Goal: Task Accomplishment & Management: Manage account settings

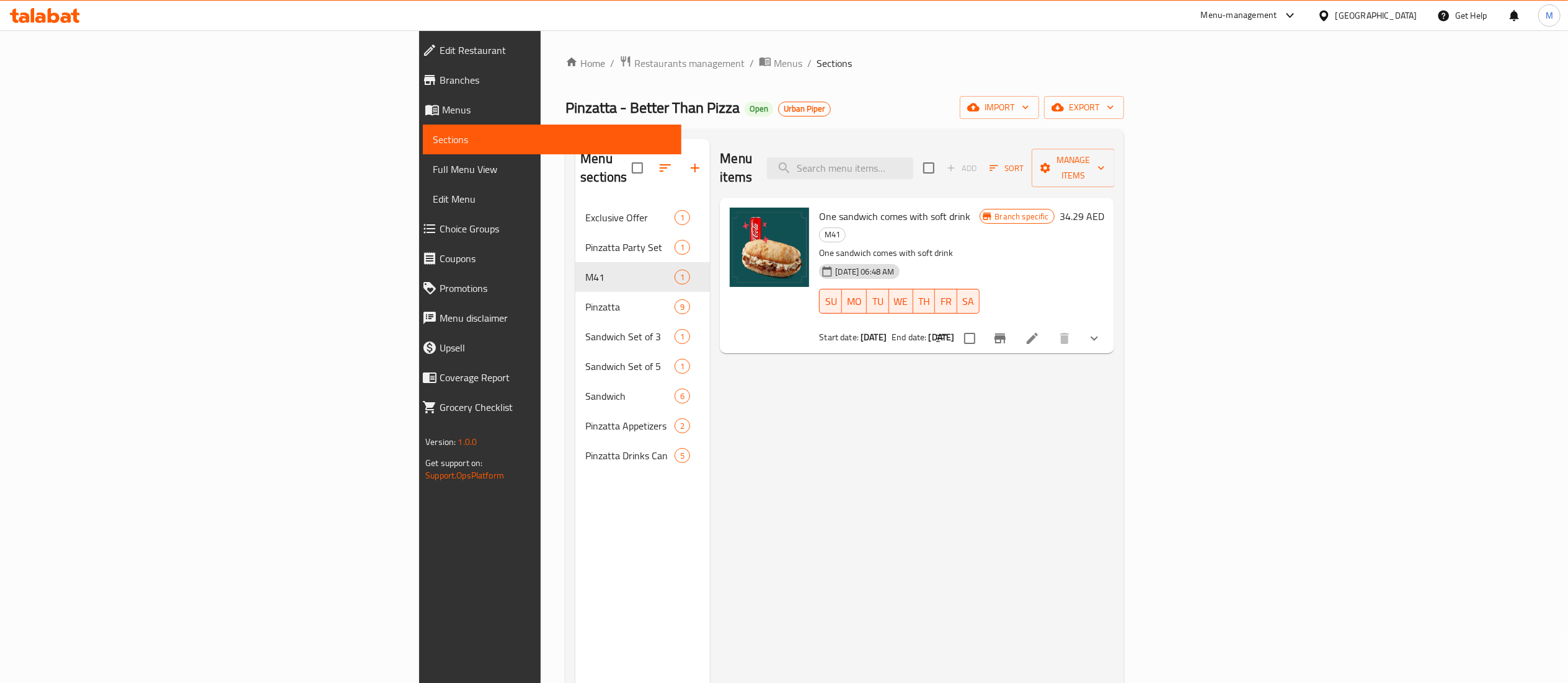
click at [734, 417] on div "Menu items Add Sort Manage items One sandwich comes with soft drink M41 One san…" at bounding box center [911, 480] width 403 height 683
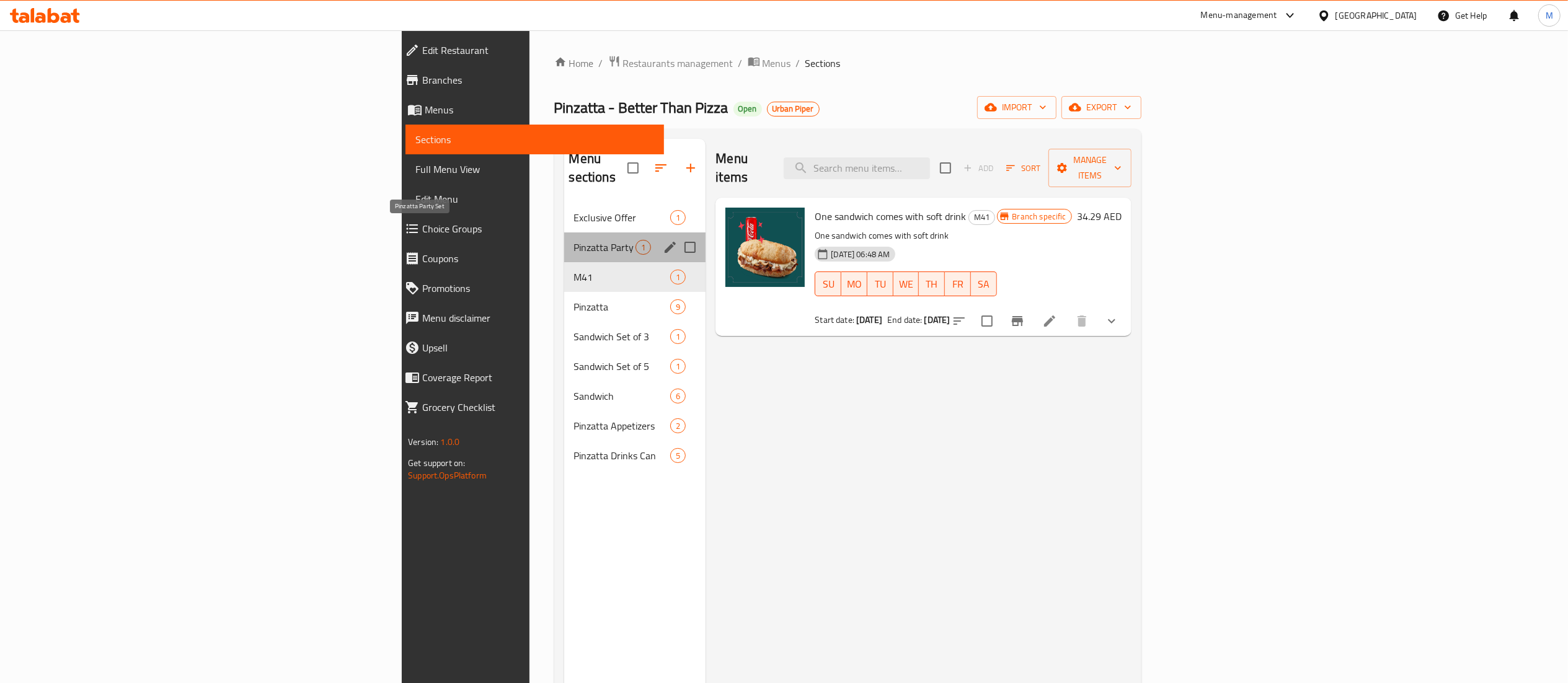
click at [574, 240] on span "Pinzatta Party Set" at bounding box center [605, 247] width 62 height 15
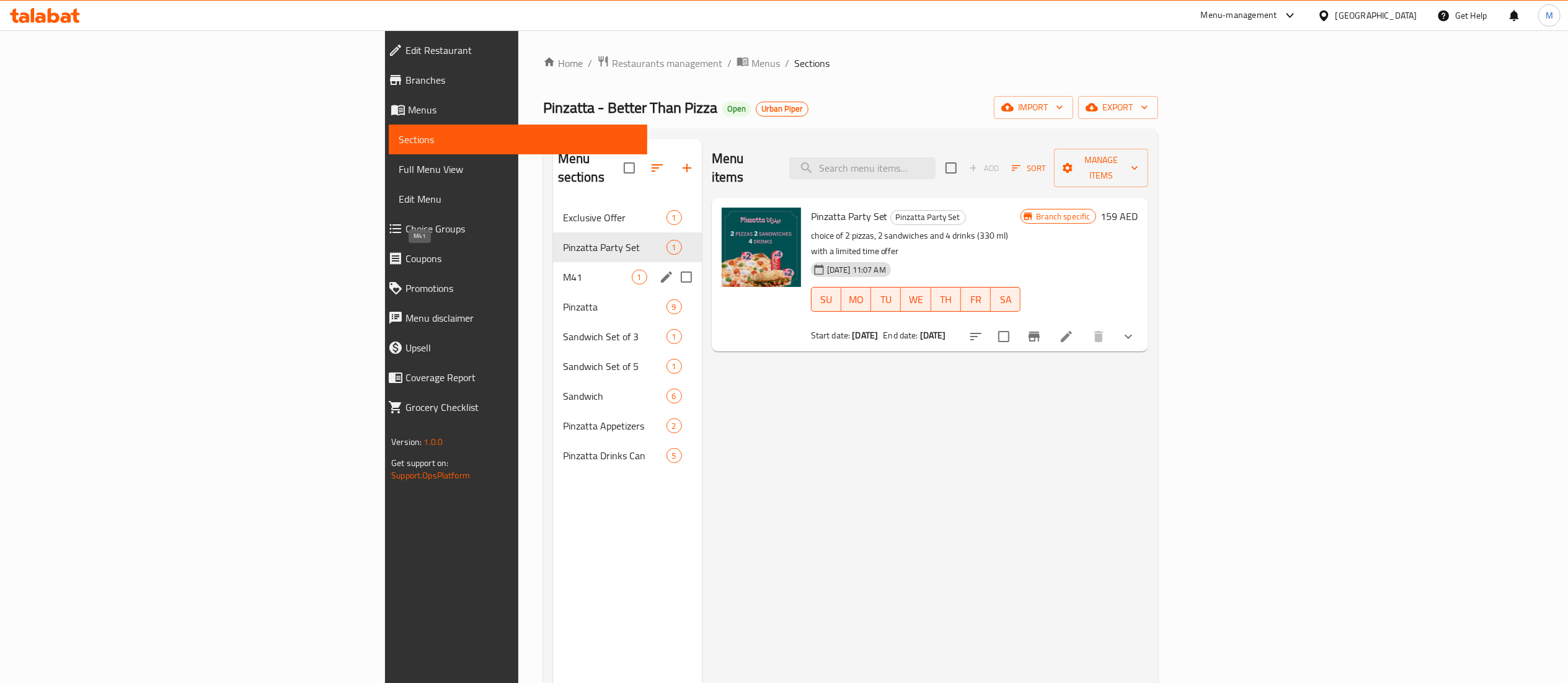
click at [563, 270] on span "M41" at bounding box center [597, 277] width 69 height 15
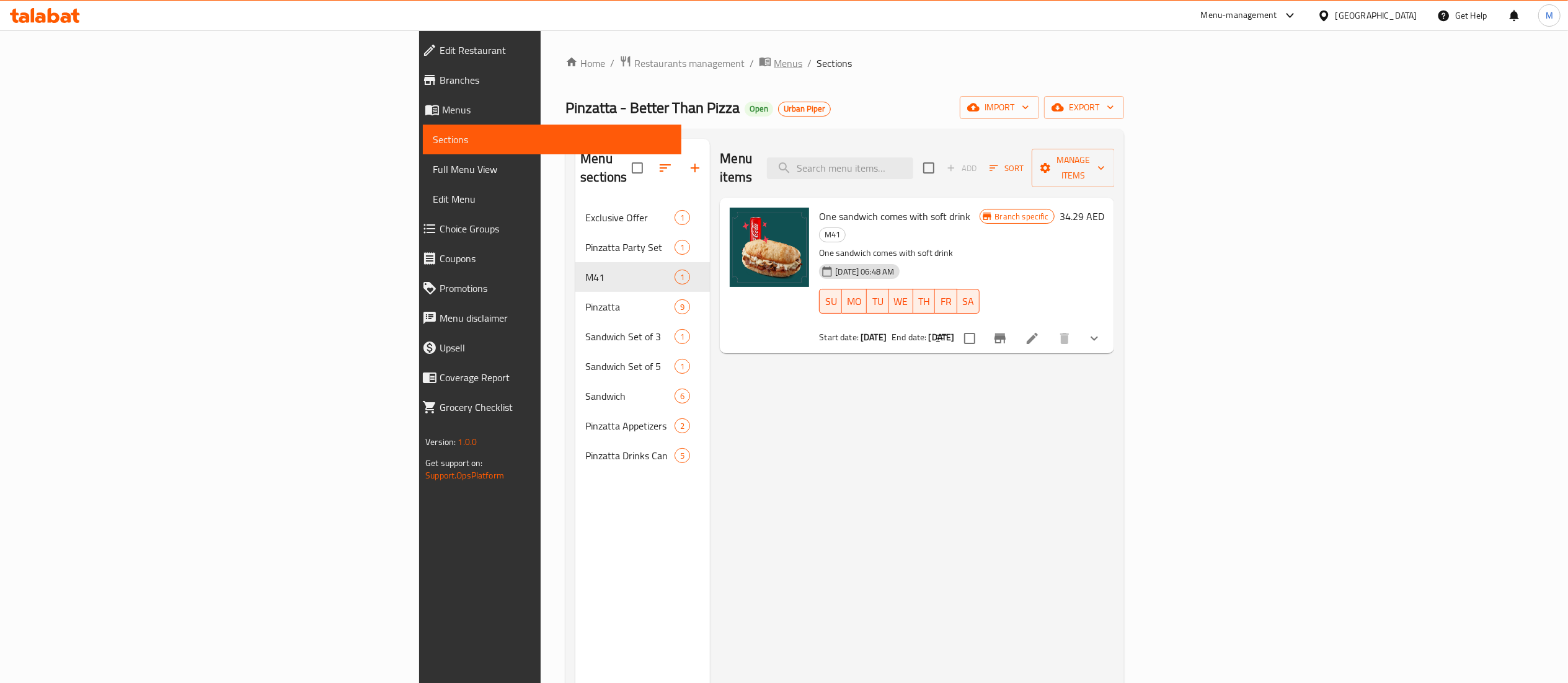
click at [774, 71] on span "Menus" at bounding box center [788, 63] width 29 height 15
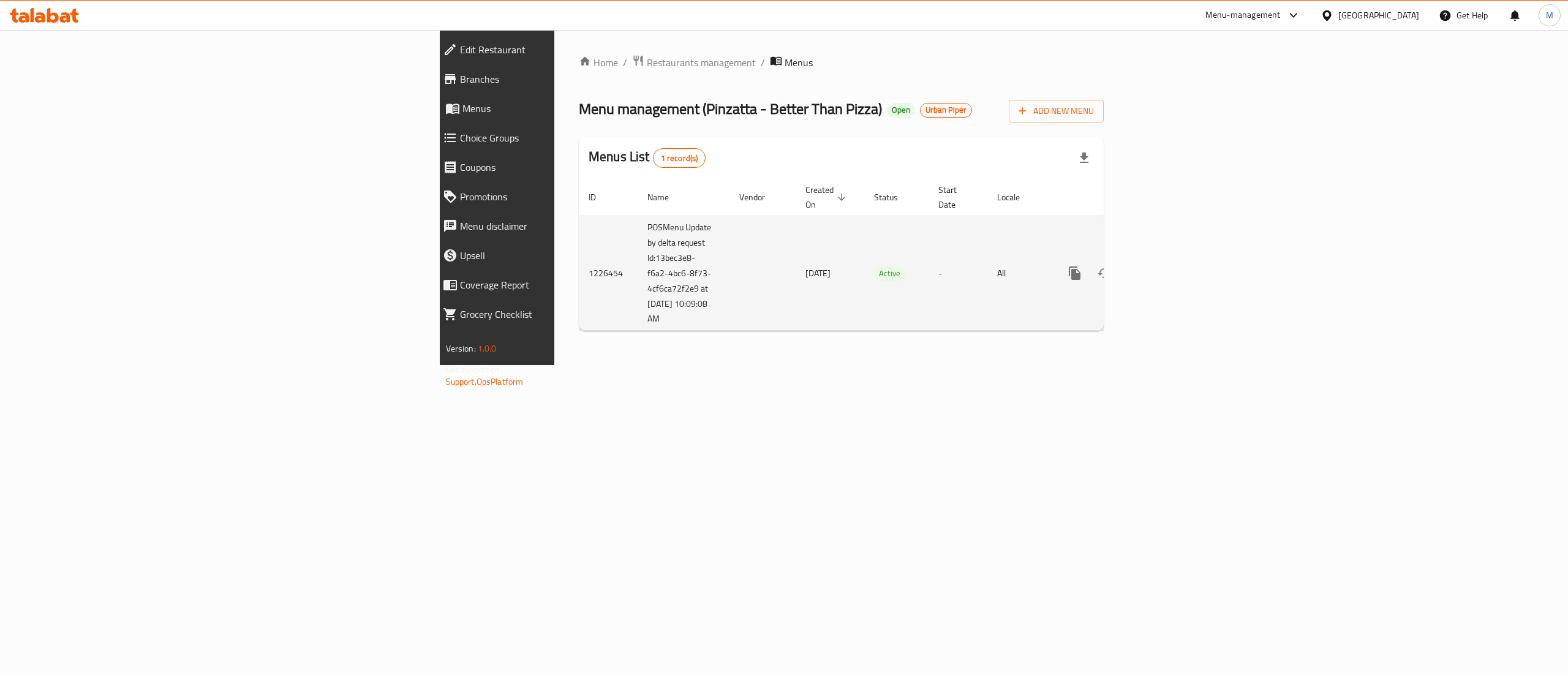
click at [1170, 267] on icon "enhanced table" at bounding box center [1163, 273] width 15 height 15
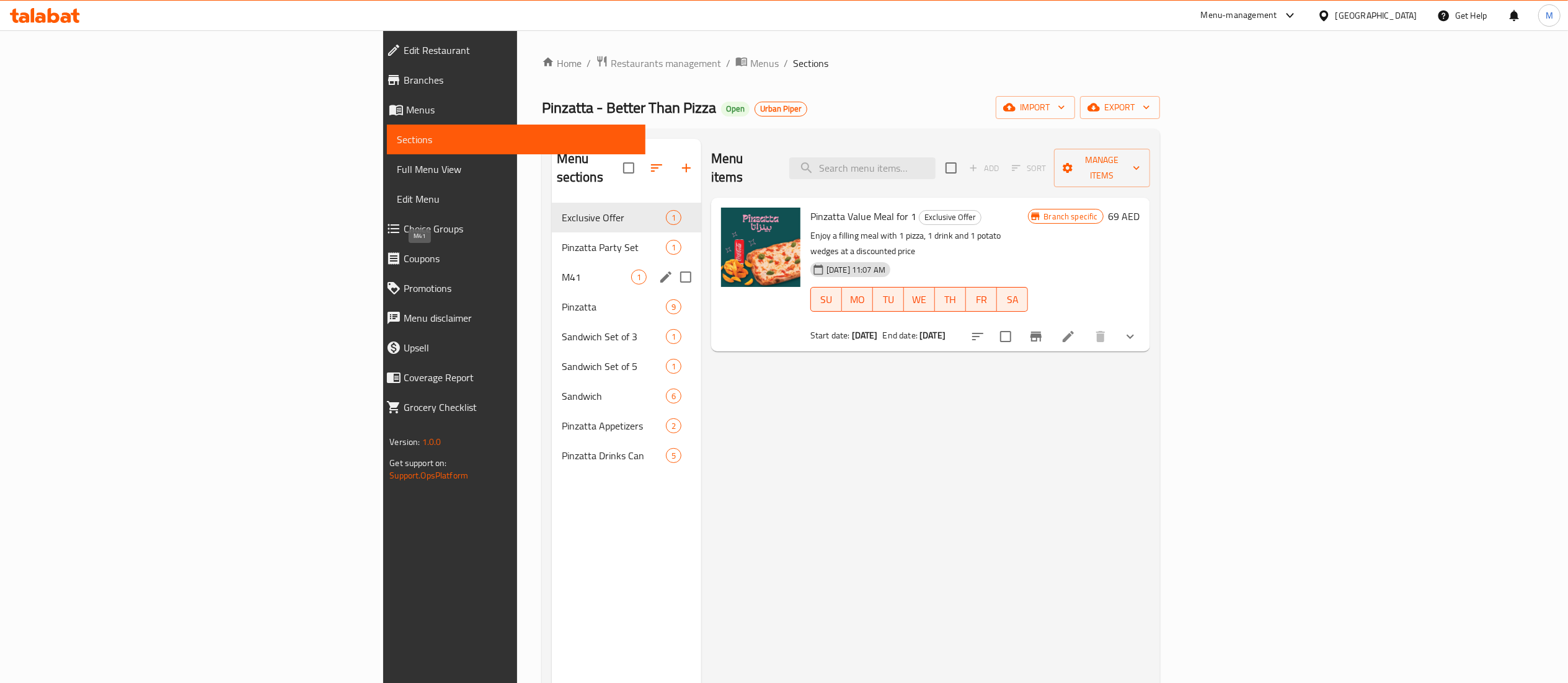
click at [562, 270] on span "M41" at bounding box center [597, 277] width 70 height 15
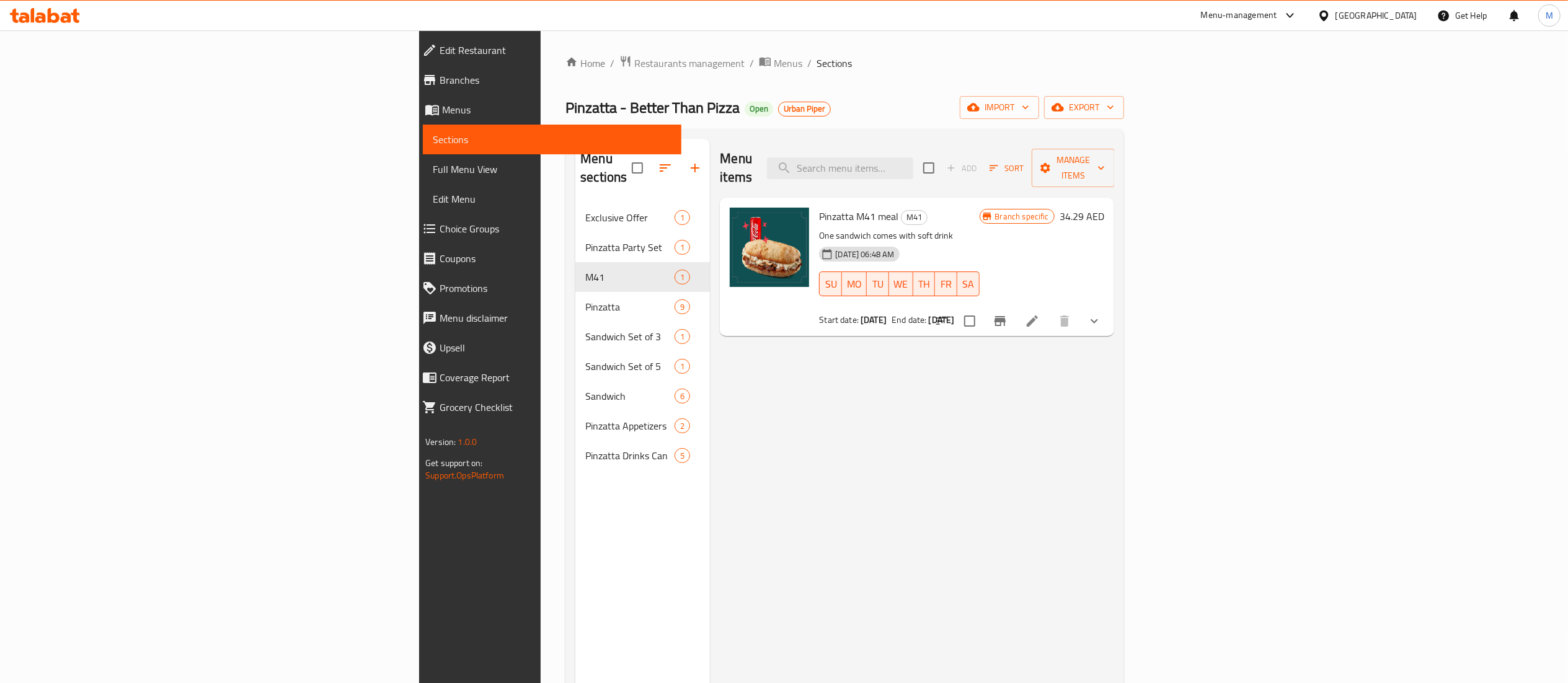
click at [877, 495] on div "Menu items Add Sort Manage items Pinzatta M41 meal M41 One sandwich comes with …" at bounding box center [911, 480] width 403 height 683
click at [634, 70] on span "Restaurants management" at bounding box center [689, 63] width 110 height 15
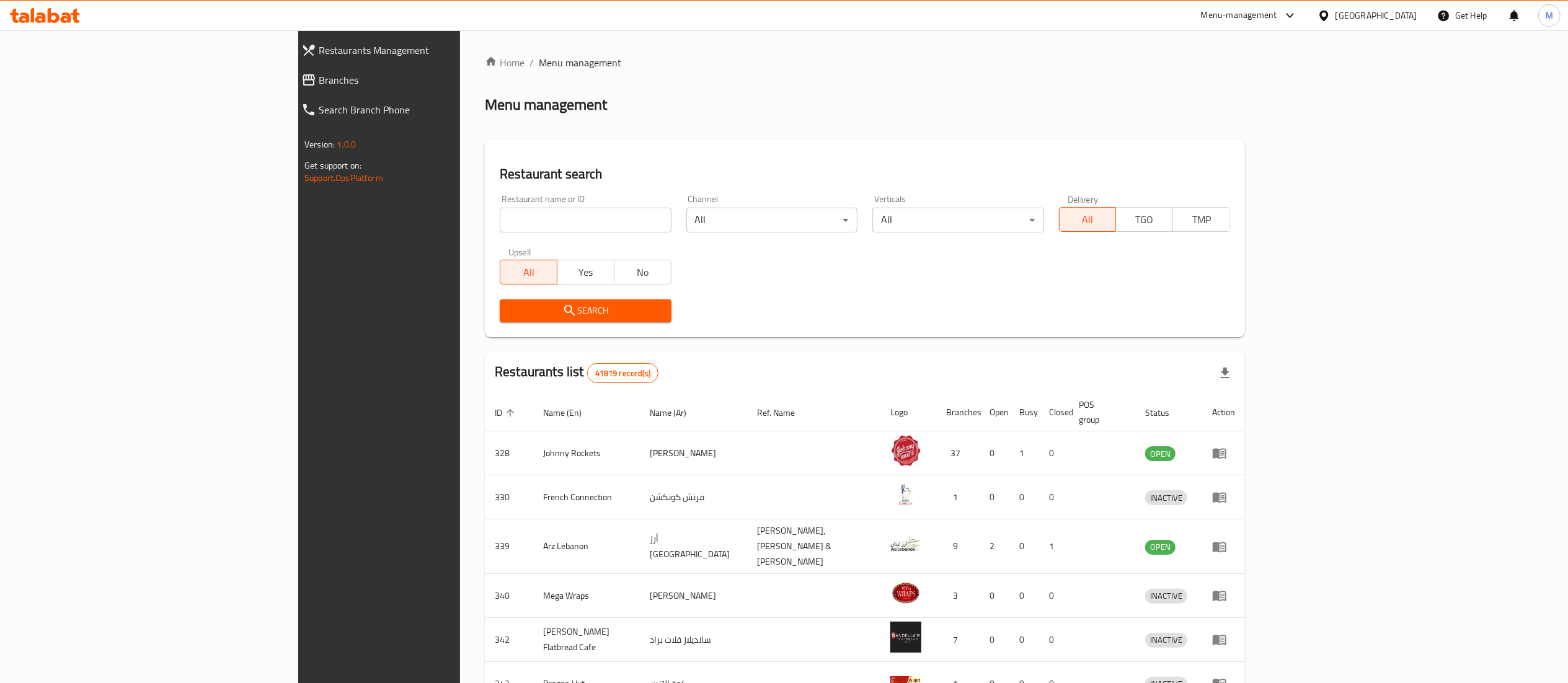
click at [500, 219] on input "search" at bounding box center [585, 220] width 171 height 25
type input "pinzatta"
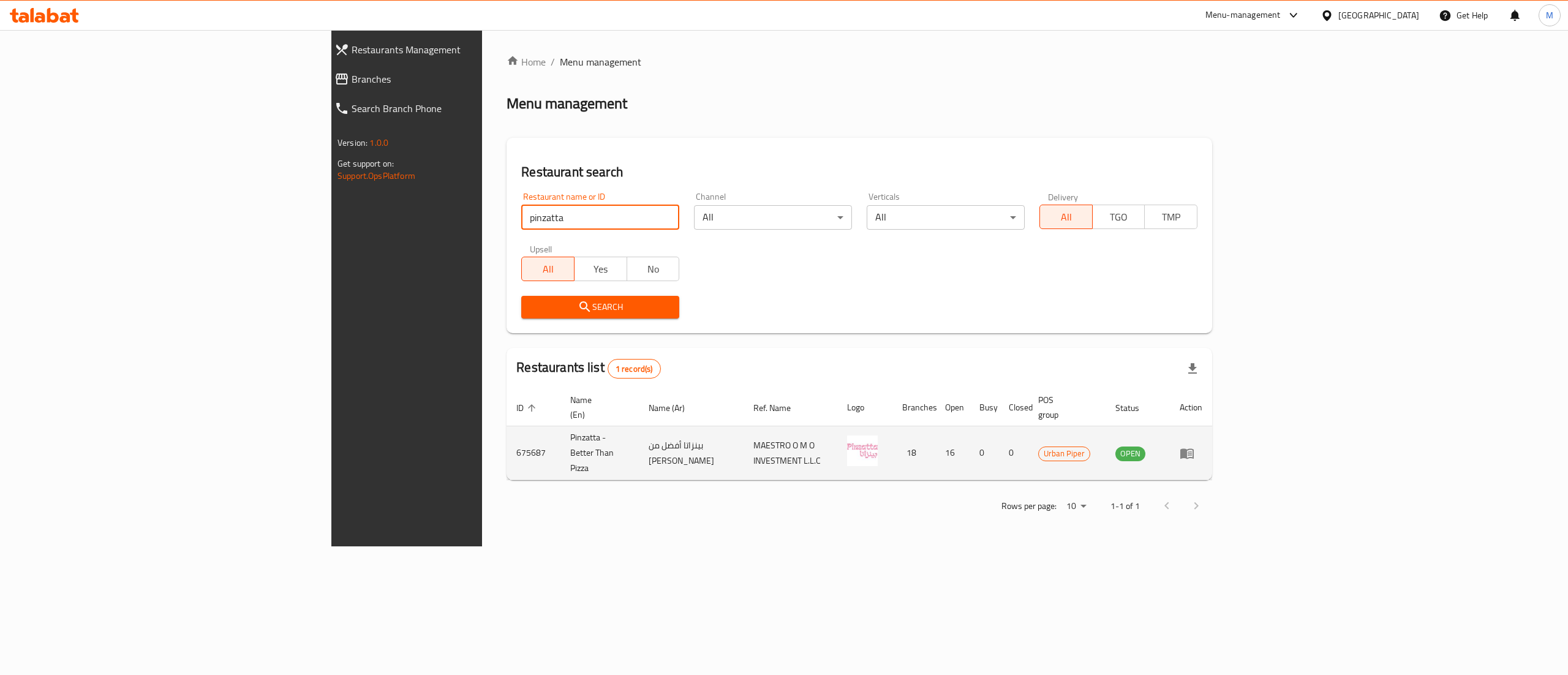
click at [1212, 426] on td "enhanced table" at bounding box center [1191, 452] width 42 height 54
click at [1192, 451] on icon "enhanced table" at bounding box center [1189, 454] width 4 height 5
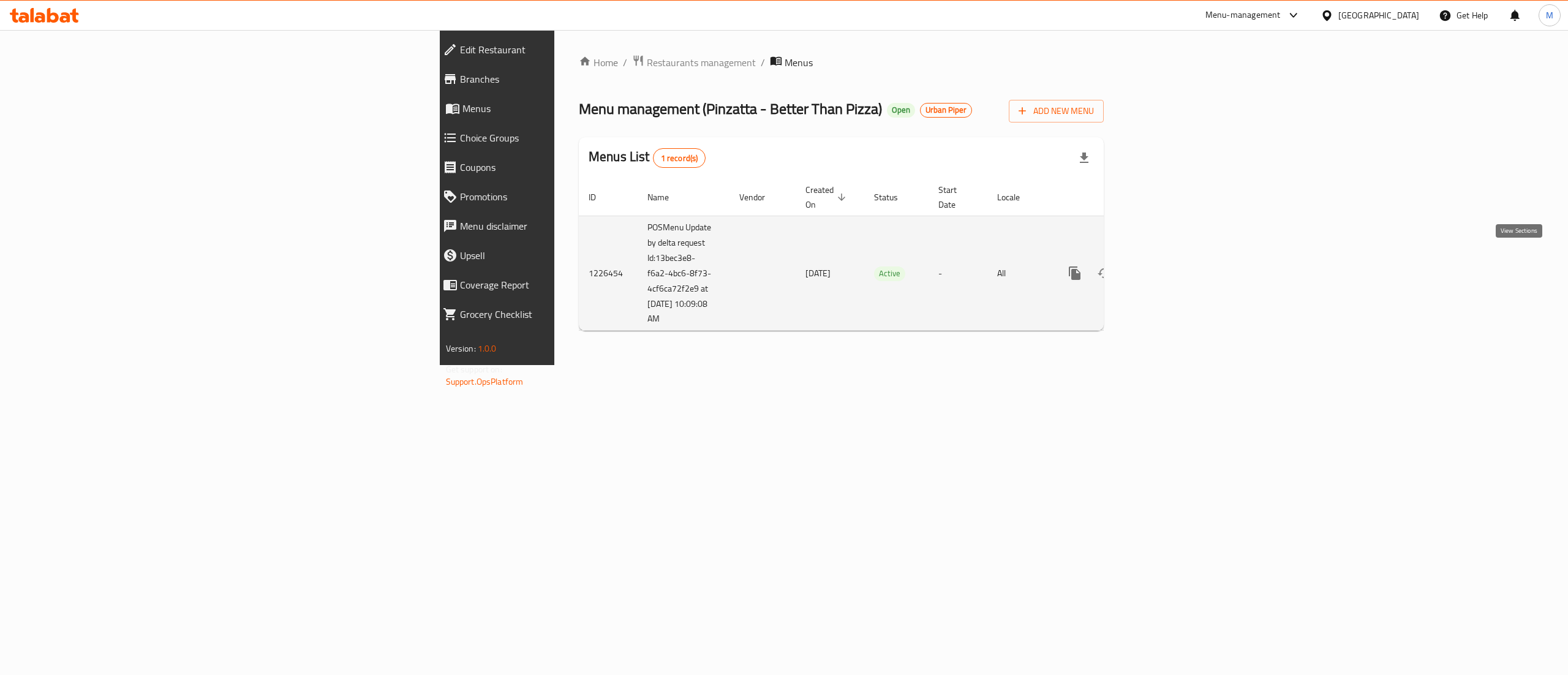
click at [1170, 266] on icon "enhanced table" at bounding box center [1163, 273] width 15 height 15
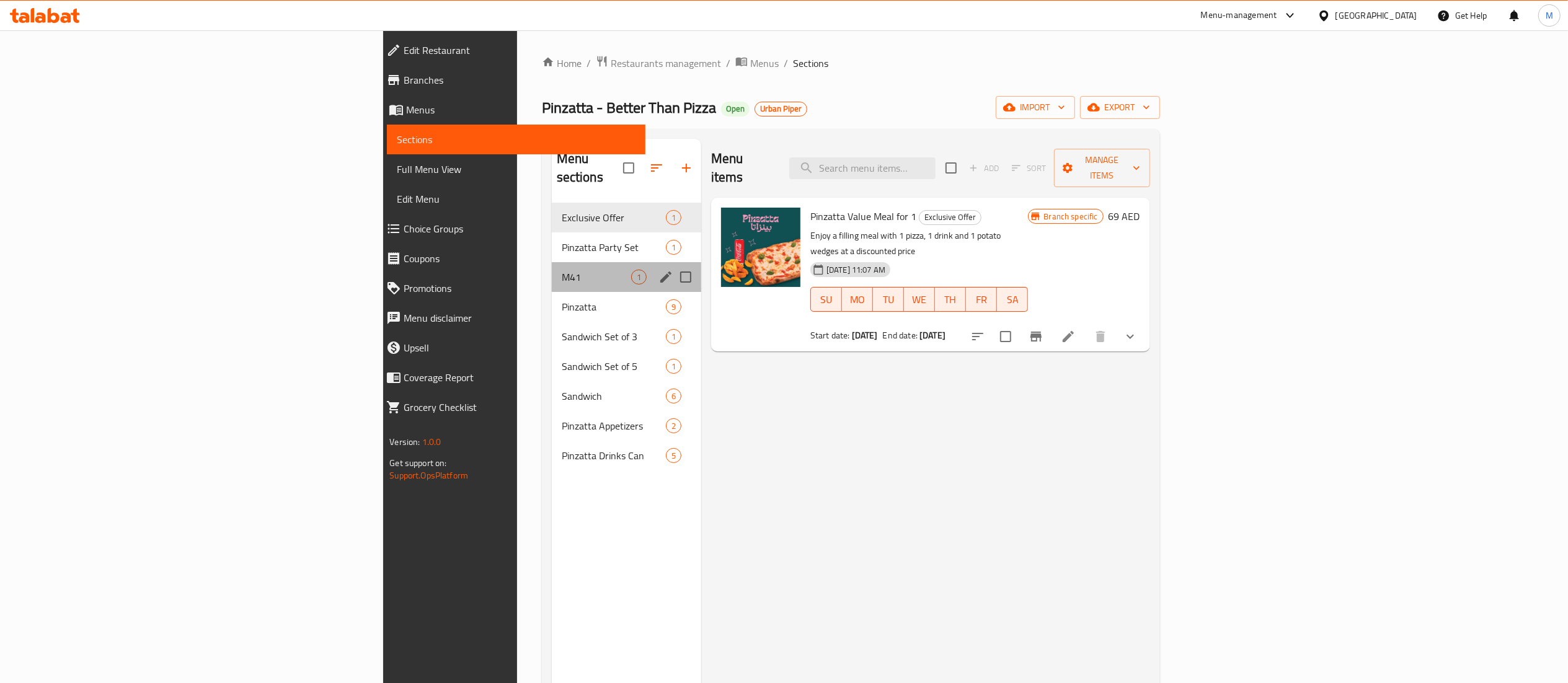
click at [552, 262] on div "M41 1" at bounding box center [626, 276] width 149 height 30
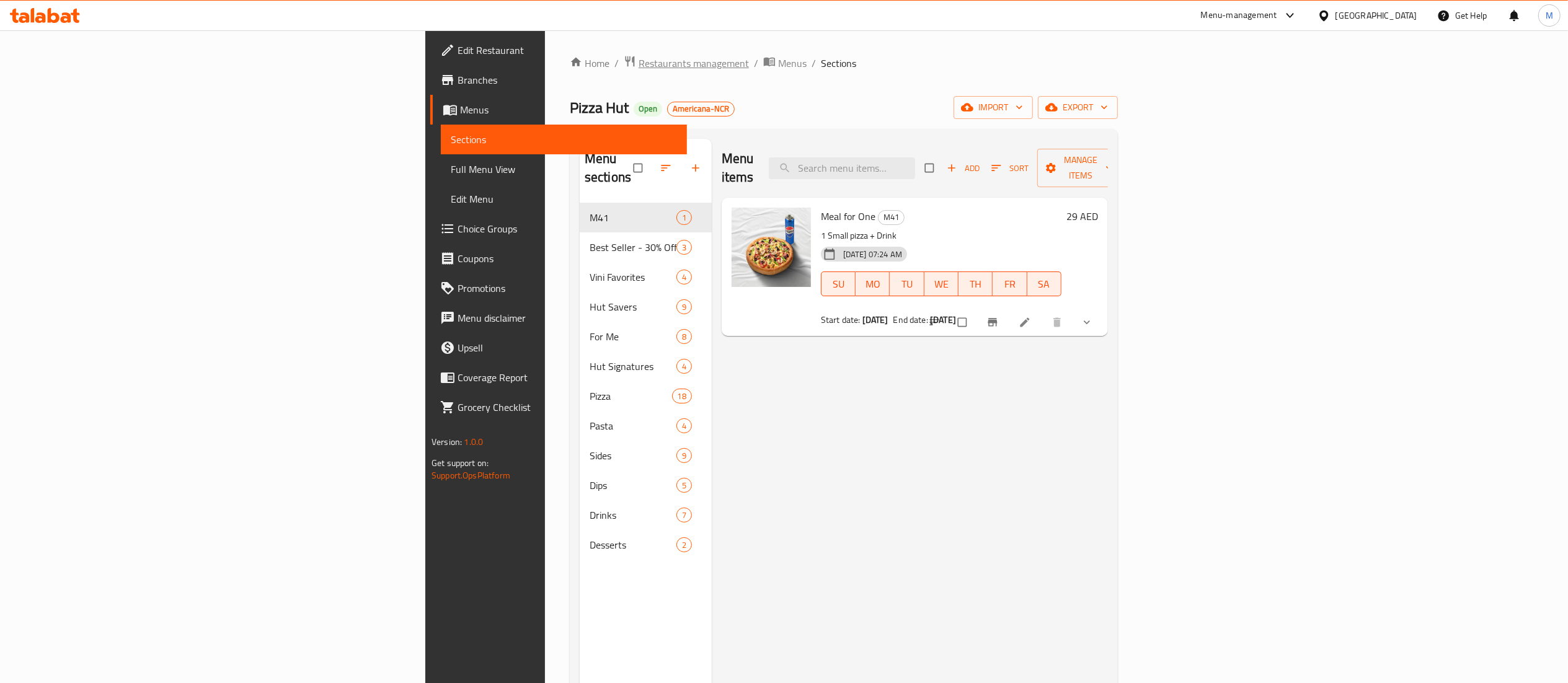
click at [639, 65] on span "Restaurants management" at bounding box center [693, 63] width 110 height 15
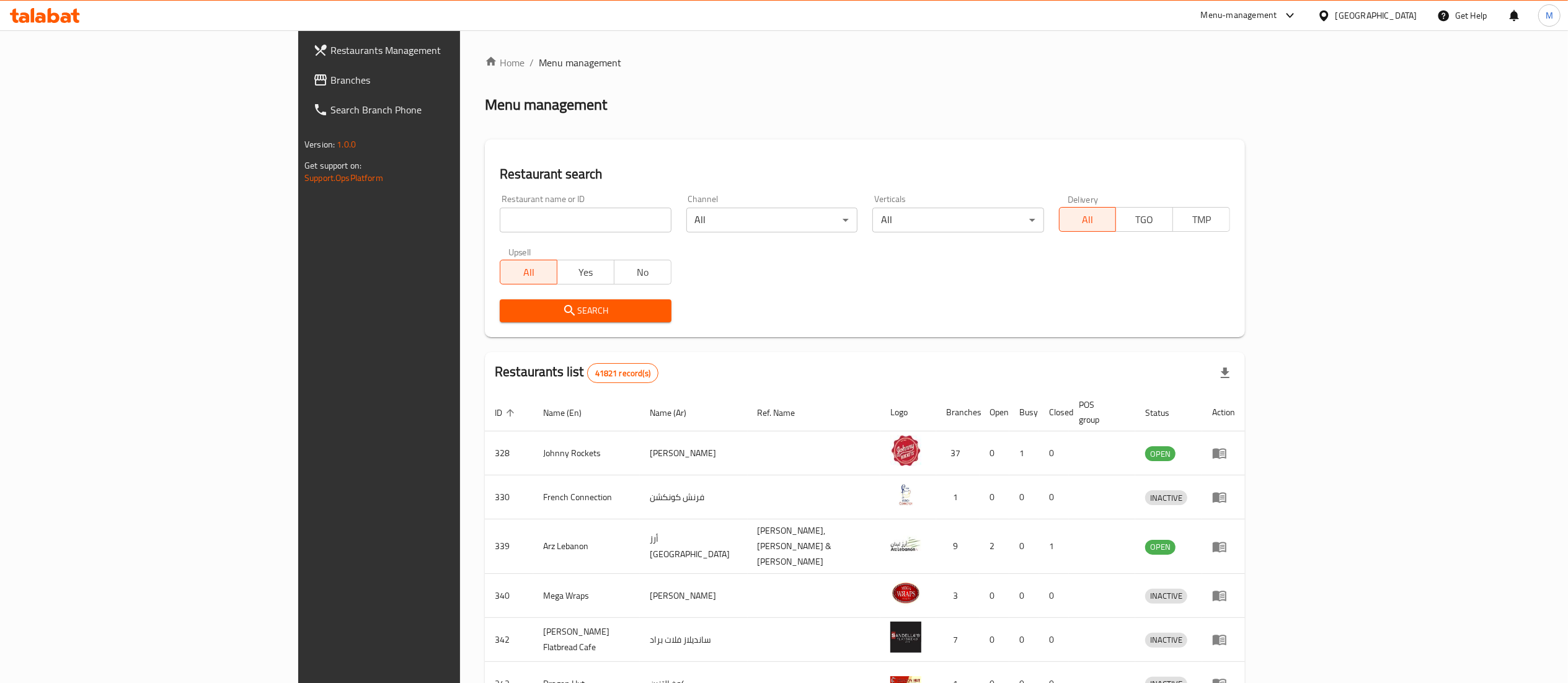
click at [1298, 16] on icon at bounding box center [1290, 15] width 15 height 15
click at [1206, 134] on div "Restaurant-Management" at bounding box center [1173, 137] width 97 height 13
